Goal: Task Accomplishment & Management: Manage account settings

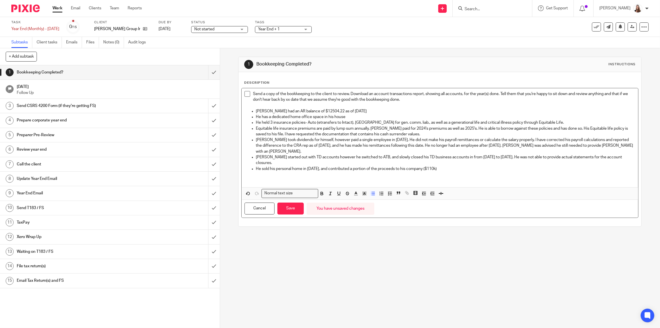
click at [469, 159] on p "[PERSON_NAME] started out with TD accounts however he switched to ATB, and slow…" at bounding box center [446, 160] width 380 height 12
click at [466, 166] on p "He sold his personal home in [DATE], and contributed a portion of the proceeds …" at bounding box center [446, 169] width 380 height 6
click at [462, 166] on p "He sold his personal home in [DATE], and contributed a portion of the proceeds …" at bounding box center [446, 169] width 380 height 6
click at [504, 121] on p "He held 3 insurance policies- Auto (etransfers to Intact), [GEOGRAPHIC_DATA] fo…" at bounding box center [446, 123] width 380 height 6
click at [289, 203] on button "Save" at bounding box center [290, 209] width 26 height 12
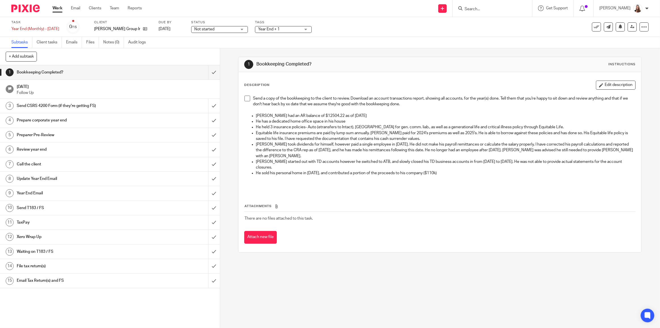
drag, startPoint x: 333, startPoint y: 10, endPoint x: 327, endPoint y: 10, distance: 6.0
click at [333, 10] on div "Send new email Create task Add client Request signature Get Support Contact via…" at bounding box center [405, 8] width 510 height 17
click at [608, 132] on p "Equitable life insurance premiums are paid by lump sum annually. [PERSON_NAME] …" at bounding box center [446, 136] width 380 height 12
click at [610, 132] on p "Equitable life insurance premiums are paid by lump sum annually. [PERSON_NAME] …" at bounding box center [446, 136] width 380 height 12
click at [609, 132] on p "Equitable life insurance premiums are paid by lump sum annually. [PERSON_NAME] …" at bounding box center [446, 136] width 380 height 12
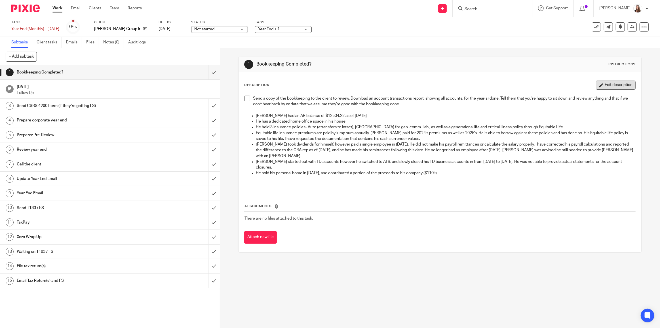
click at [605, 85] on button "Edit description" at bounding box center [616, 85] width 40 height 9
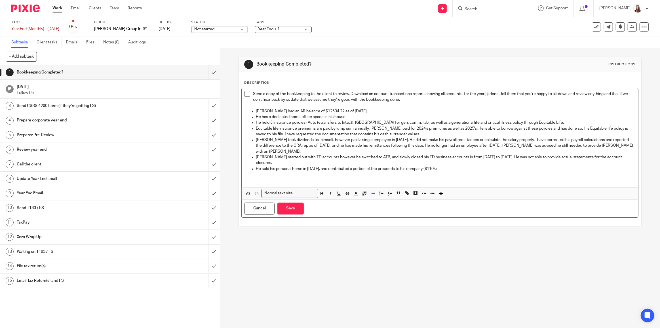
click at [331, 138] on p "[PERSON_NAME] took dividends for himself, however paid a single employee in [DA…" at bounding box center [446, 145] width 380 height 17
drag, startPoint x: 271, startPoint y: 156, endPoint x: 294, endPoint y: 153, distance: 23.1
click at [271, 156] on p "[PERSON_NAME] started out with TD accounts however he switched to ATB, and slow…" at bounding box center [446, 160] width 380 height 12
click at [360, 111] on p "[PERSON_NAME] had an AR balance of $12504.22 as of [DATE]" at bounding box center [446, 111] width 380 height 6
drag, startPoint x: 363, startPoint y: 109, endPoint x: 436, endPoint y: 104, distance: 73.1
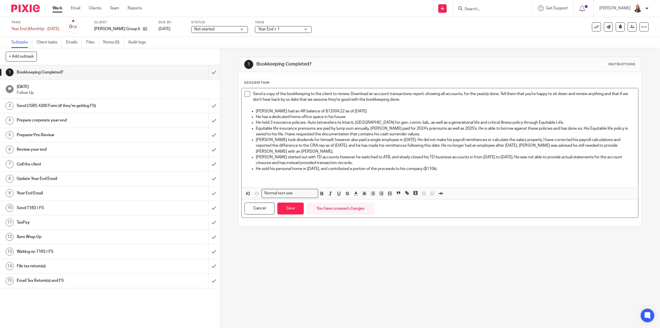
click at [457, 106] on div "Send a copy of the bookkeeping to the client to review. Download an account tra…" at bounding box center [440, 137] width 397 height 99
click at [386, 113] on p "[PERSON_NAME] had an AR balance of $12504.22 as of [DATE]" at bounding box center [446, 111] width 380 height 6
click at [295, 207] on button "Save" at bounding box center [290, 209] width 26 height 12
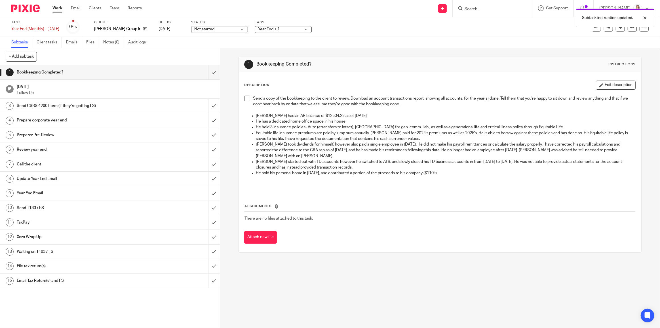
click at [56, 7] on link "Work" at bounding box center [57, 8] width 10 height 6
click at [585, 5] on div at bounding box center [584, 8] width 20 height 17
